Goal: Task Accomplishment & Management: Use online tool/utility

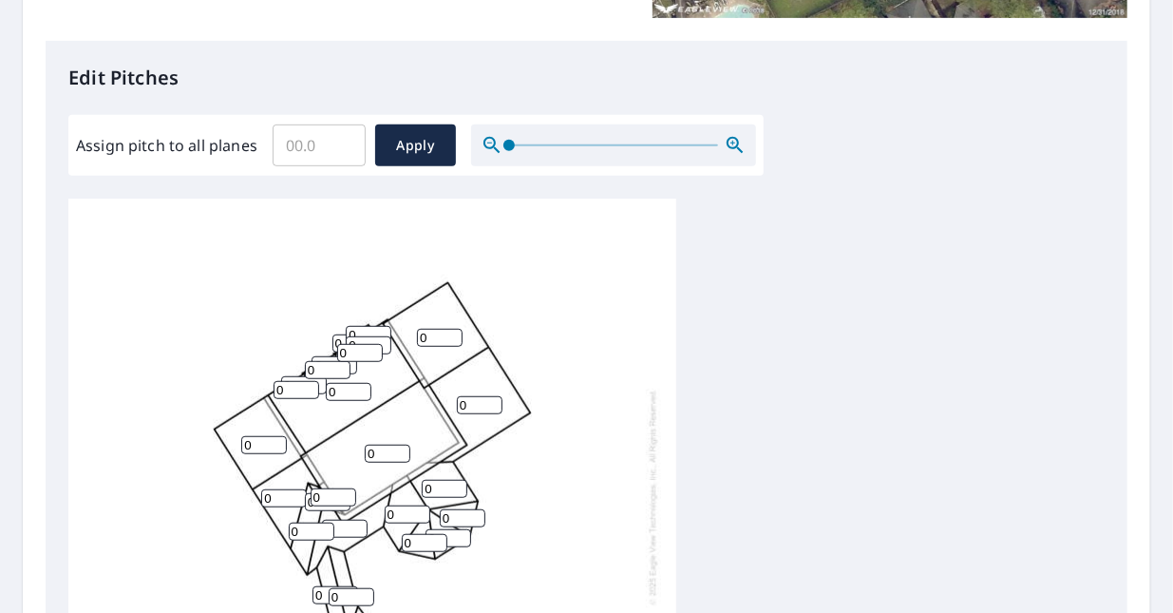
scroll to position [369, 0]
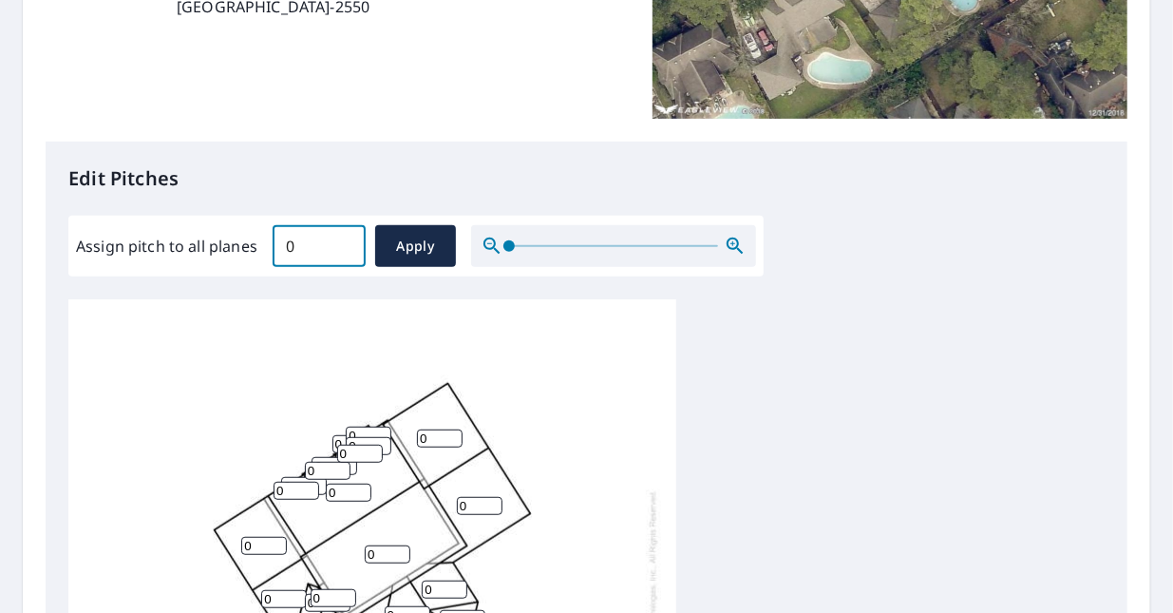
type input "0"
click at [337, 246] on input "0" at bounding box center [319, 245] width 93 height 53
type input "7"
click at [405, 256] on span "Apply" at bounding box center [415, 247] width 50 height 24
type input "7"
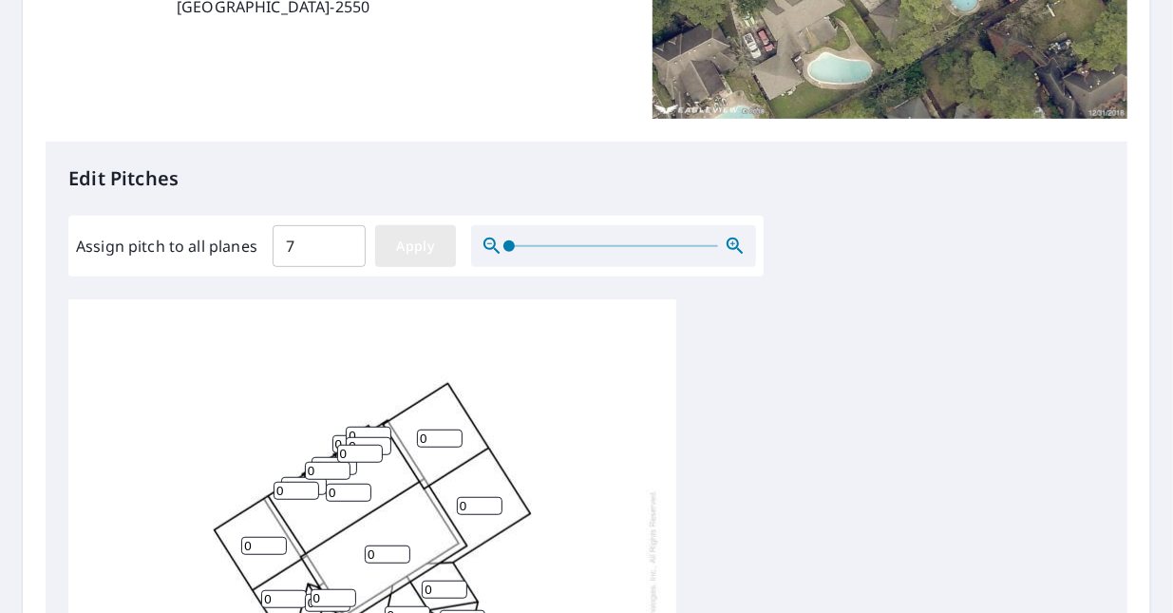
type input "7"
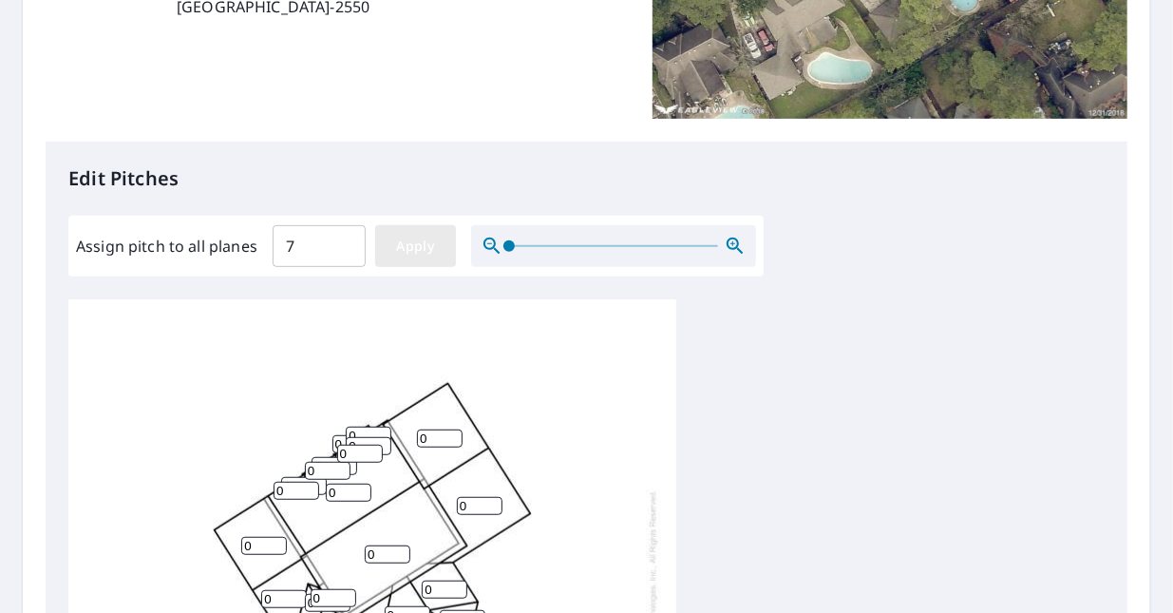
type input "7"
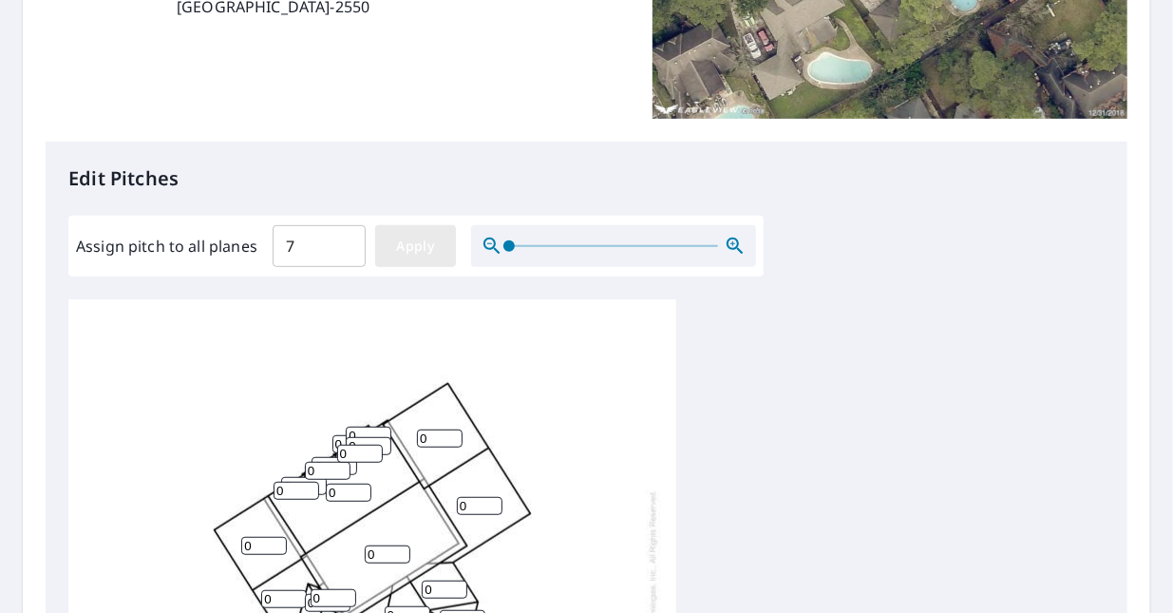
type input "7"
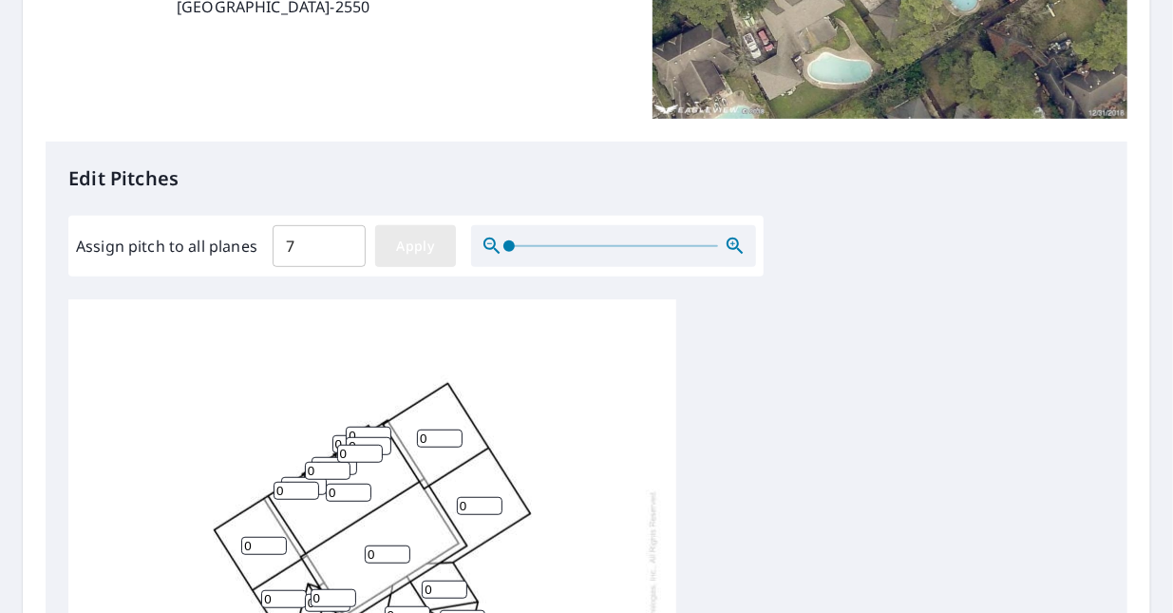
type input "7"
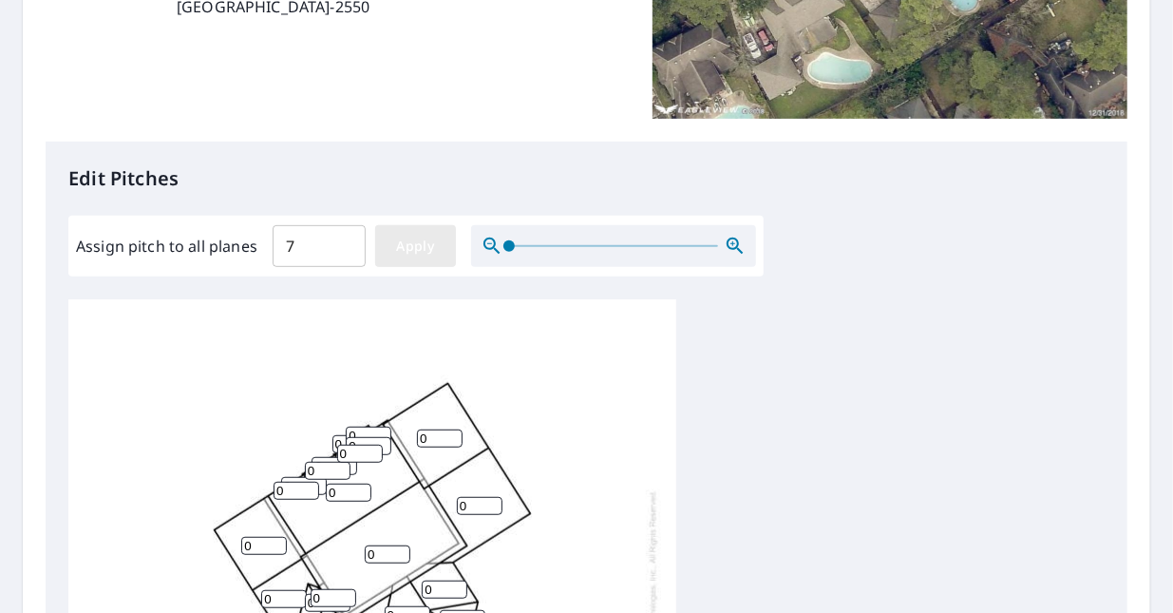
type input "7"
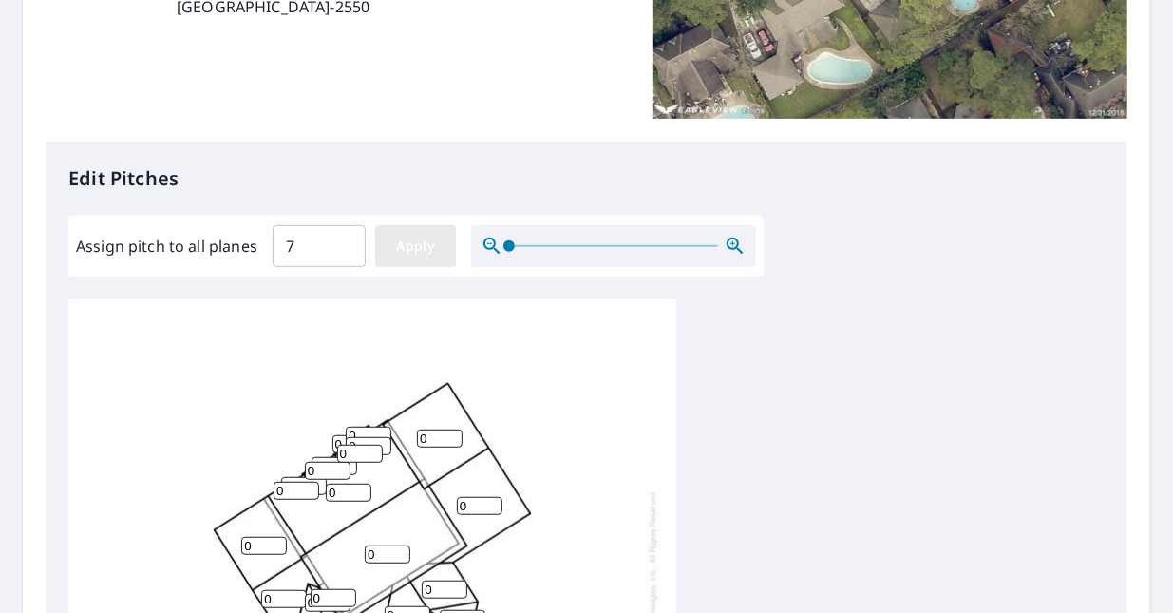
type input "7"
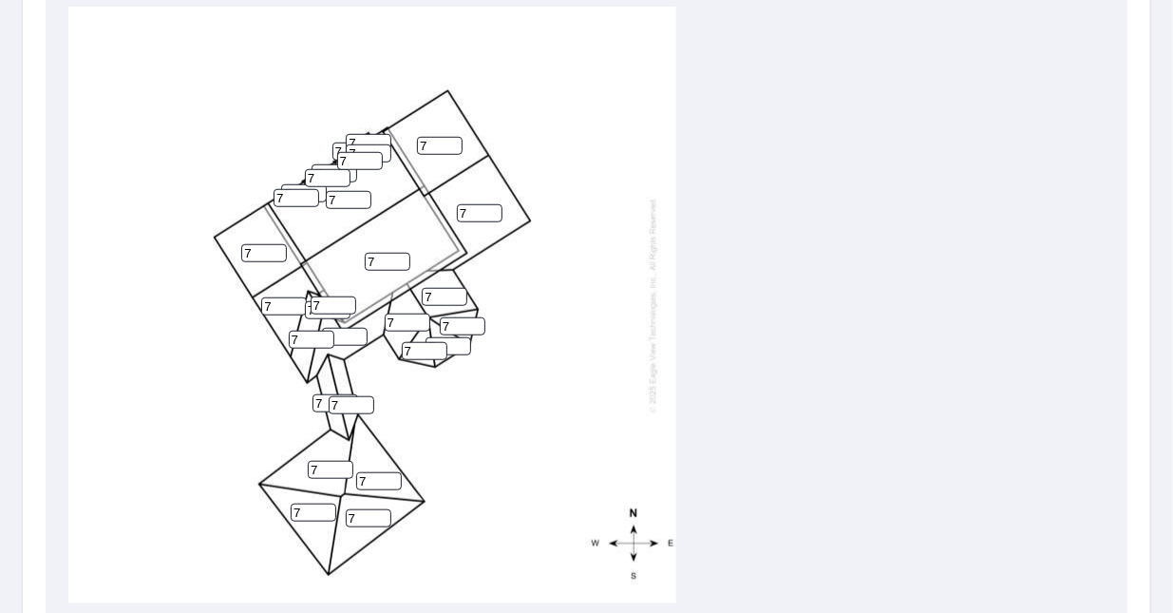
scroll to position [662, 0]
click at [380, 259] on input "7" at bounding box center [388, 261] width 46 height 18
type input "3"
type input "4"
click at [266, 254] on input "7" at bounding box center [264, 252] width 46 height 18
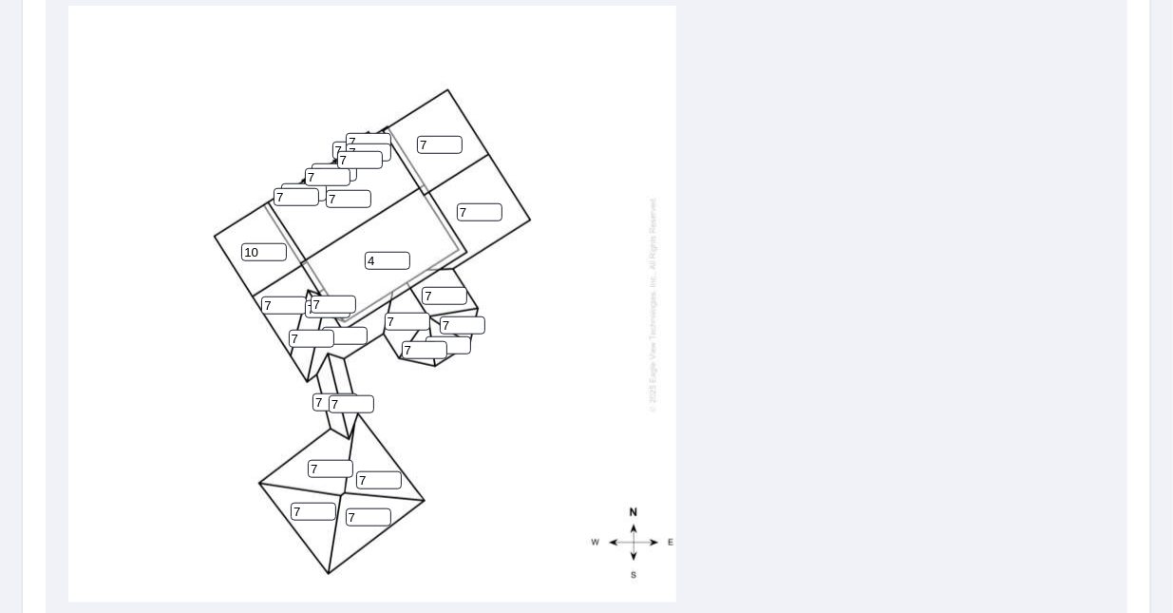
type input "10"
click at [275, 301] on input "7" at bounding box center [284, 305] width 46 height 18
drag, startPoint x: 286, startPoint y: 305, endPoint x: 242, endPoint y: 311, distance: 44.1
click at [242, 311] on div "4 7 7 7 10 7 7 7 7 7 7 7 7 7 7 7 7 7 7 7 7 7 7 7 7 7 7 7 7" at bounding box center [372, 304] width 608 height 597
type input "10"
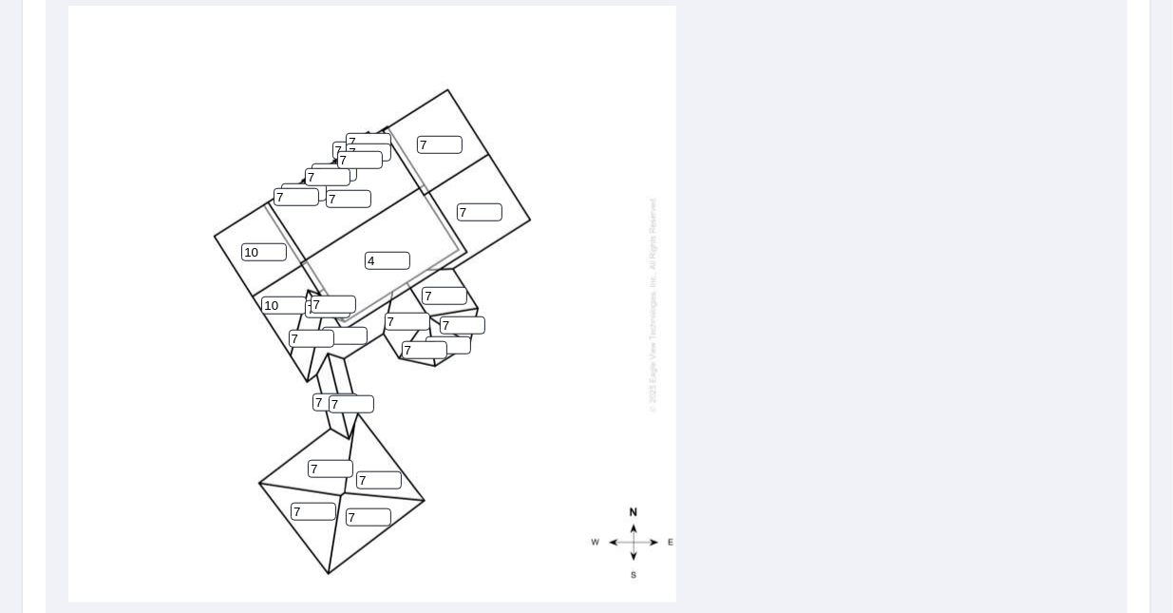
click at [481, 214] on input "7" at bounding box center [480, 212] width 46 height 18
type input "10"
drag, startPoint x: 437, startPoint y: 143, endPoint x: 416, endPoint y: 145, distance: 21.0
click at [417, 145] on input "7" at bounding box center [440, 145] width 46 height 18
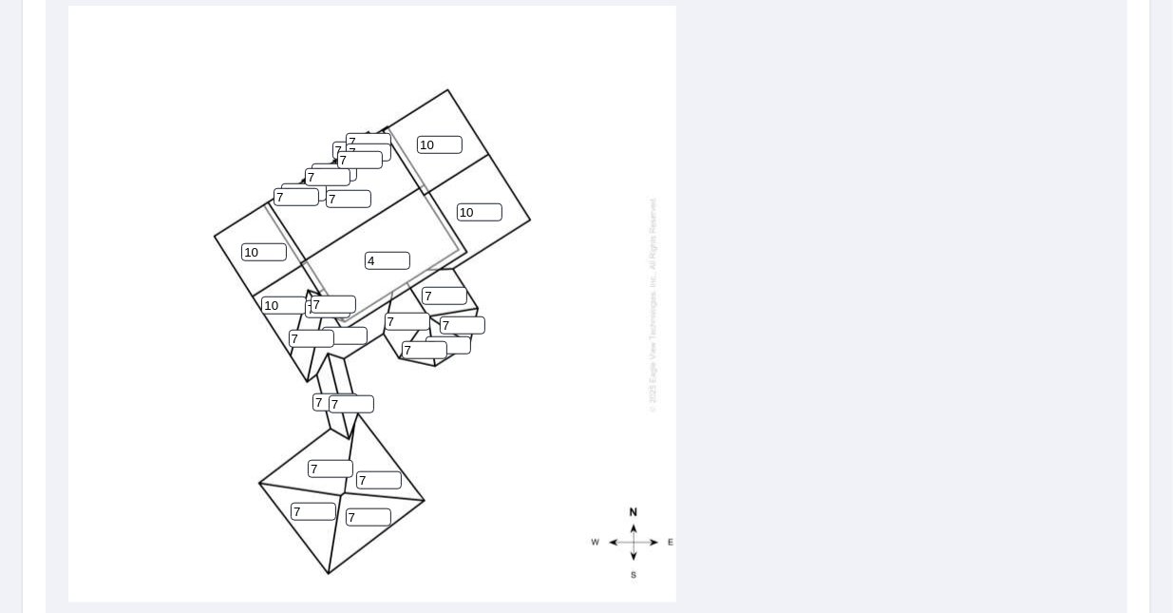
type input "10"
click at [355, 196] on input "8" at bounding box center [349, 199] width 46 height 18
click at [363, 195] on input "9" at bounding box center [349, 199] width 46 height 18
click at [370, 191] on input "9" at bounding box center [349, 199] width 46 height 18
type input "10"
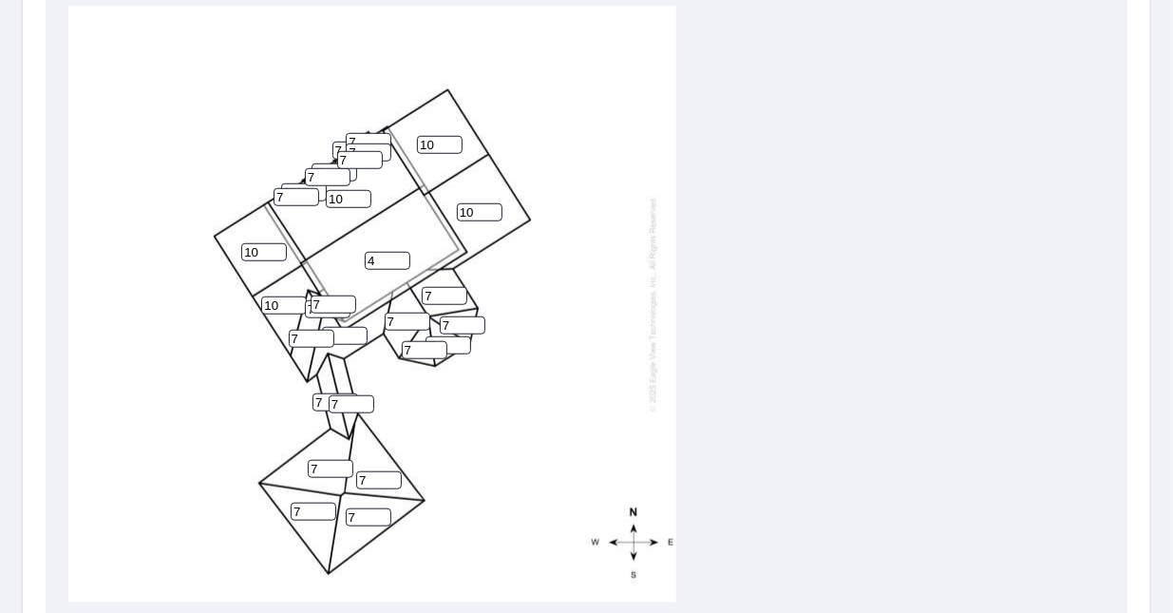
click at [359, 195] on input "10" at bounding box center [349, 199] width 46 height 18
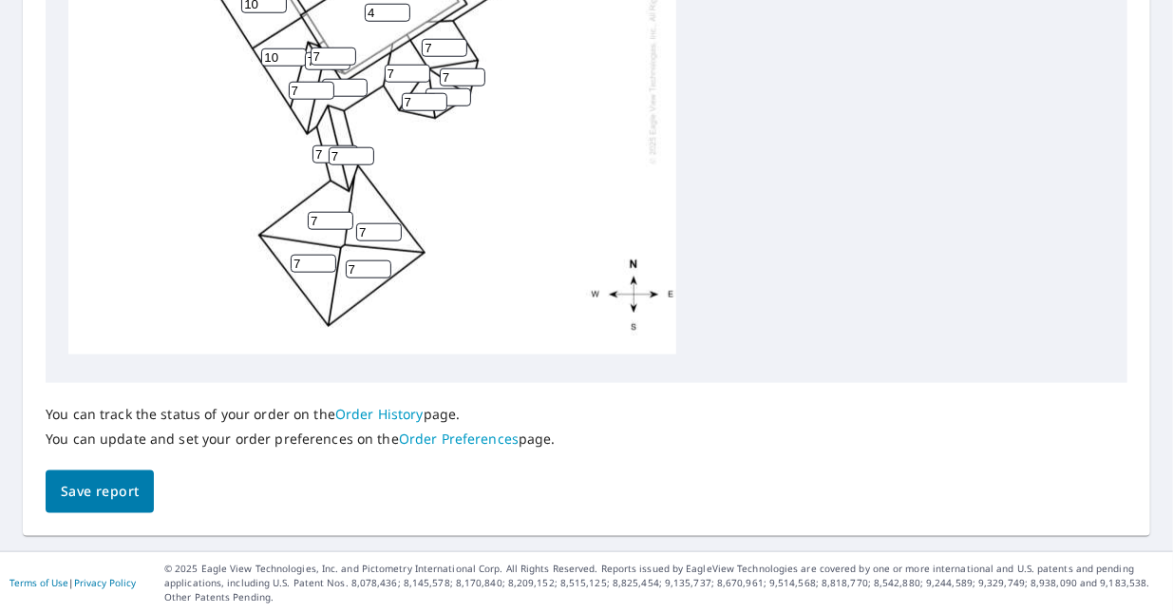
scroll to position [0, 0]
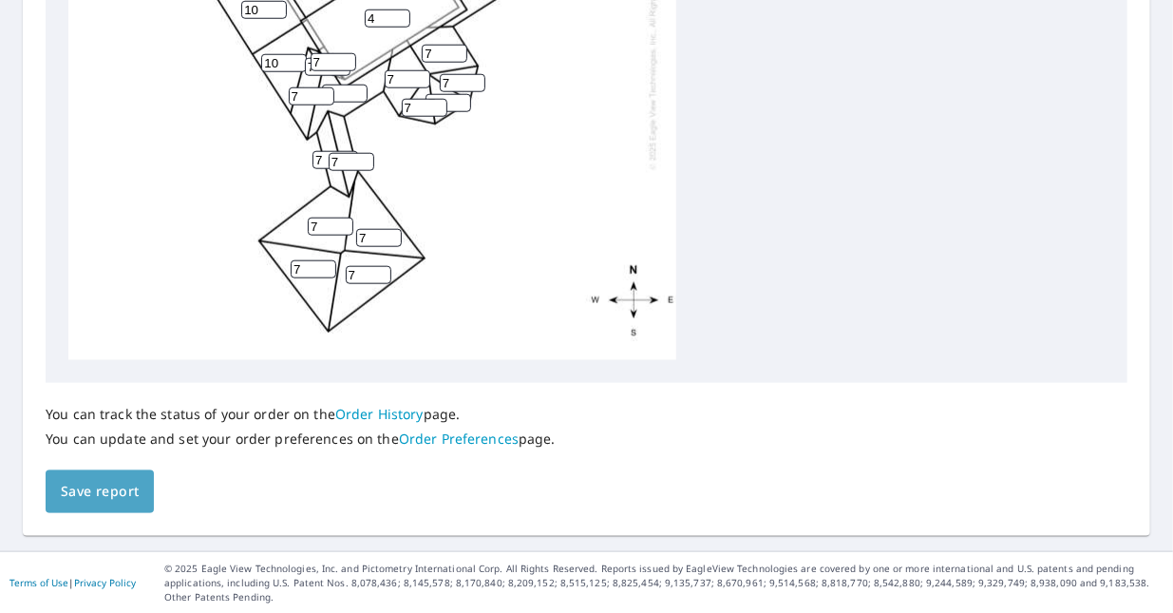
click at [123, 481] on span "Save report" at bounding box center [100, 492] width 78 height 24
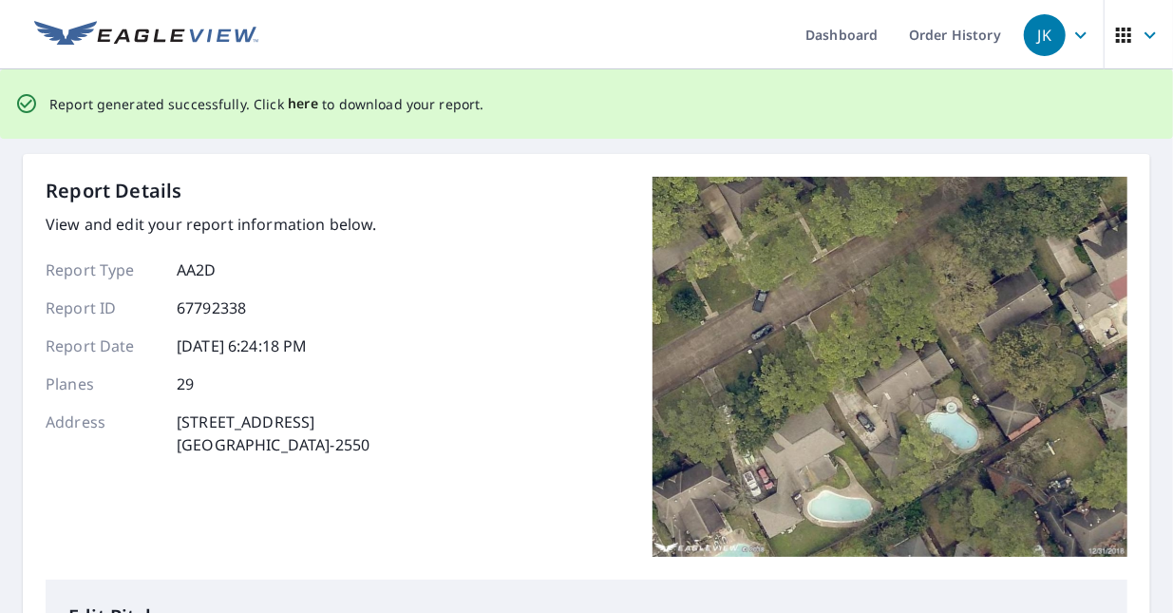
click at [288, 105] on span "here" at bounding box center [303, 104] width 31 height 24
